Goal: Navigation & Orientation: Find specific page/section

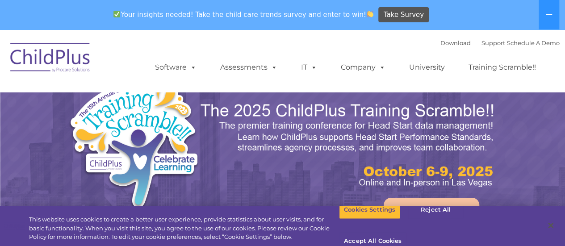
select select "MEDIUM"
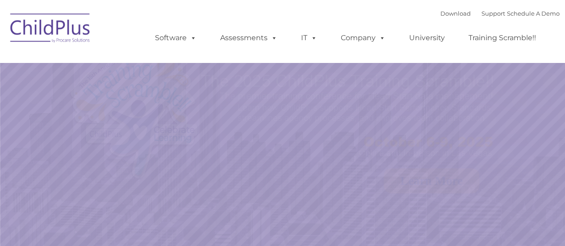
select select "MEDIUM"
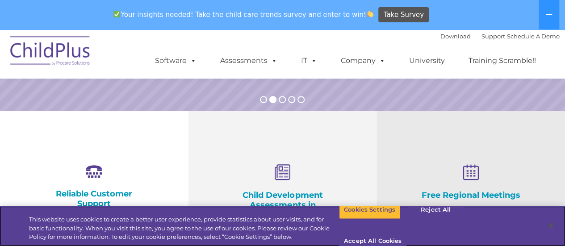
scroll to position [269, 0]
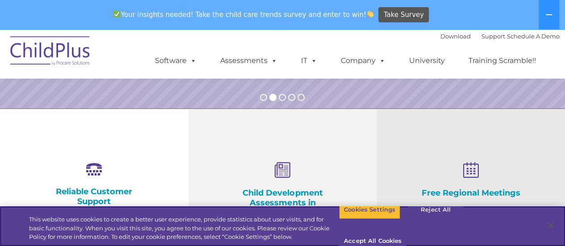
click at [432, 215] on button "Reject All" at bounding box center [436, 209] width 56 height 19
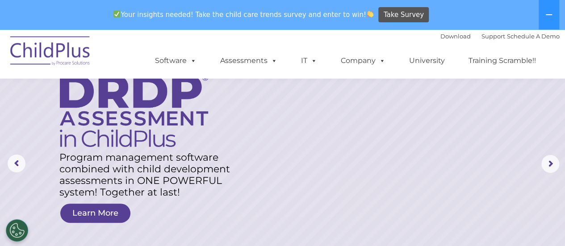
scroll to position [0, 0]
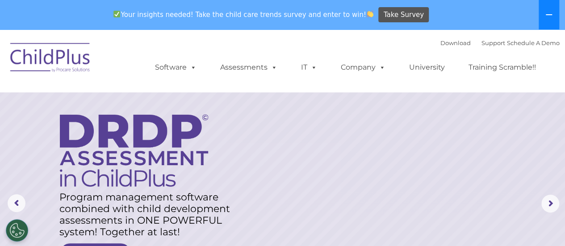
click at [546, 20] on button at bounding box center [548, 14] width 21 height 29
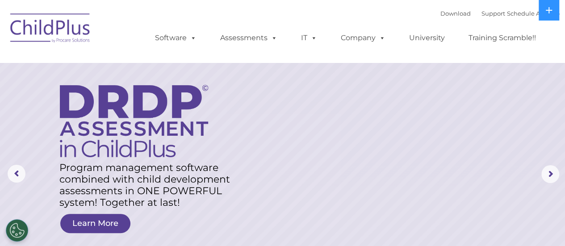
click at [57, 29] on img at bounding box center [50, 29] width 89 height 45
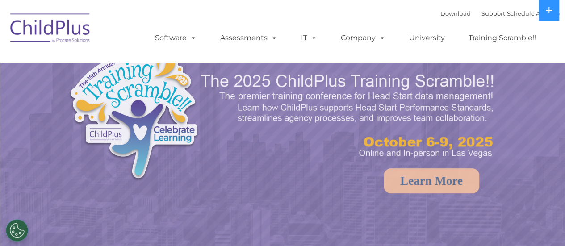
select select "MEDIUM"
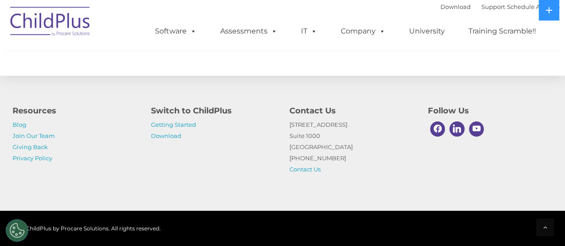
scroll to position [1078, 0]
click at [190, 127] on link "Getting Started" at bounding box center [173, 124] width 45 height 7
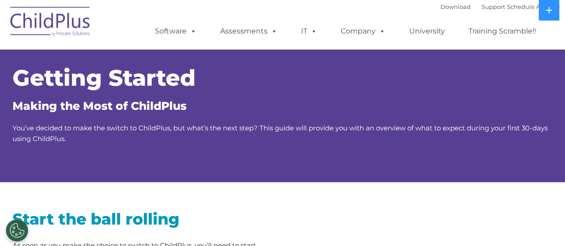
click at [50, 35] on img at bounding box center [50, 22] width 89 height 45
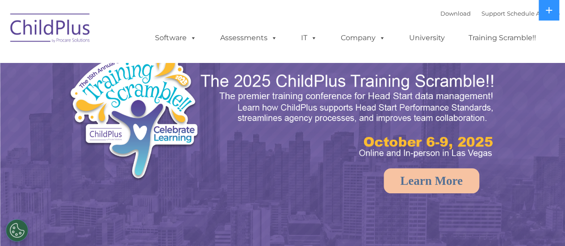
select select "MEDIUM"
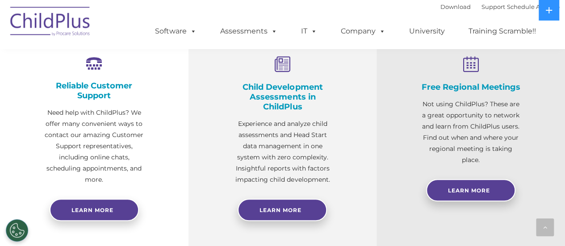
scroll to position [356, 0]
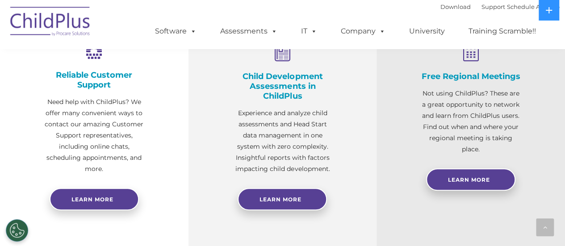
click at [305, 151] on p "Experience and analyze child assessments and Head Start data management in one …" at bounding box center [282, 141] width 99 height 67
click at [291, 128] on p "Experience and analyze child assessments and Head Start data management in one …" at bounding box center [282, 141] width 99 height 67
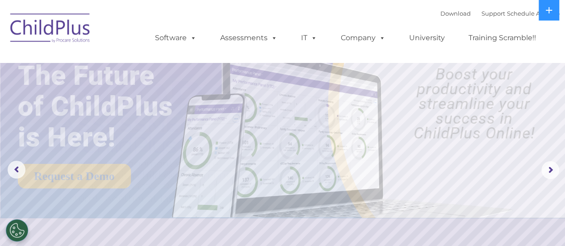
scroll to position [0, 0]
